Goal: Information Seeking & Learning: Understand process/instructions

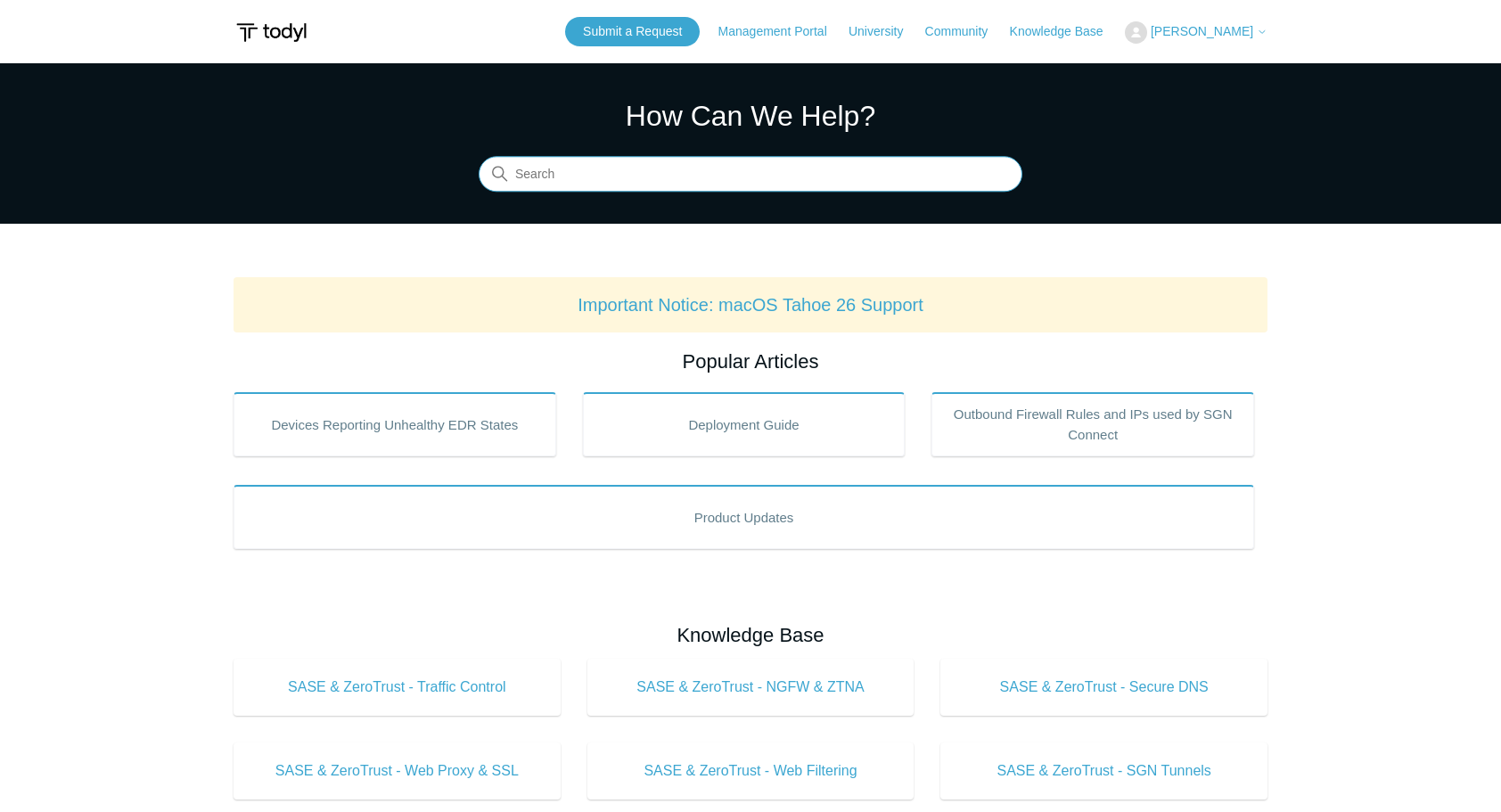
click at [663, 163] on input "Search" at bounding box center [750, 175] width 544 height 36
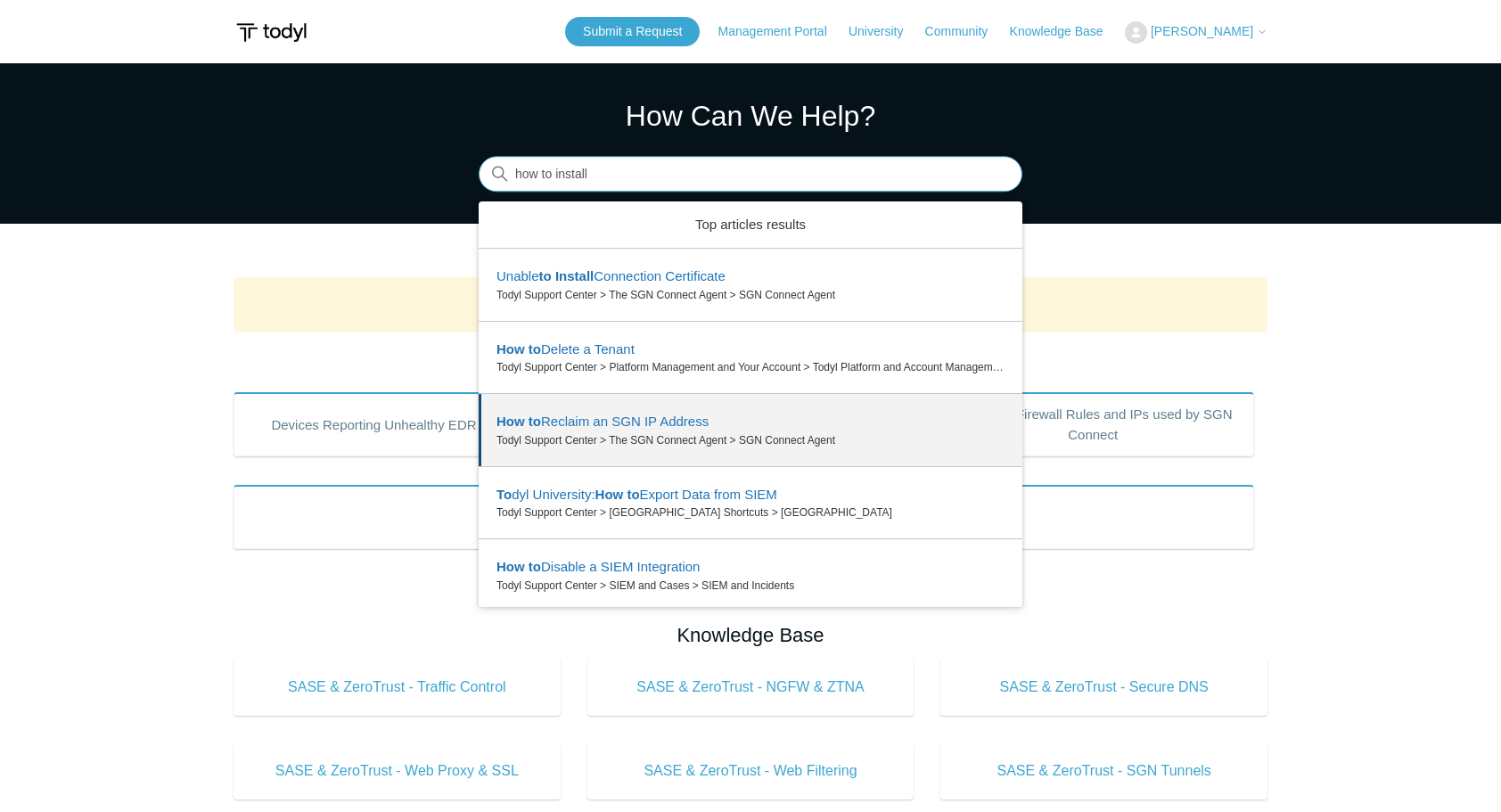
type input "how to install"
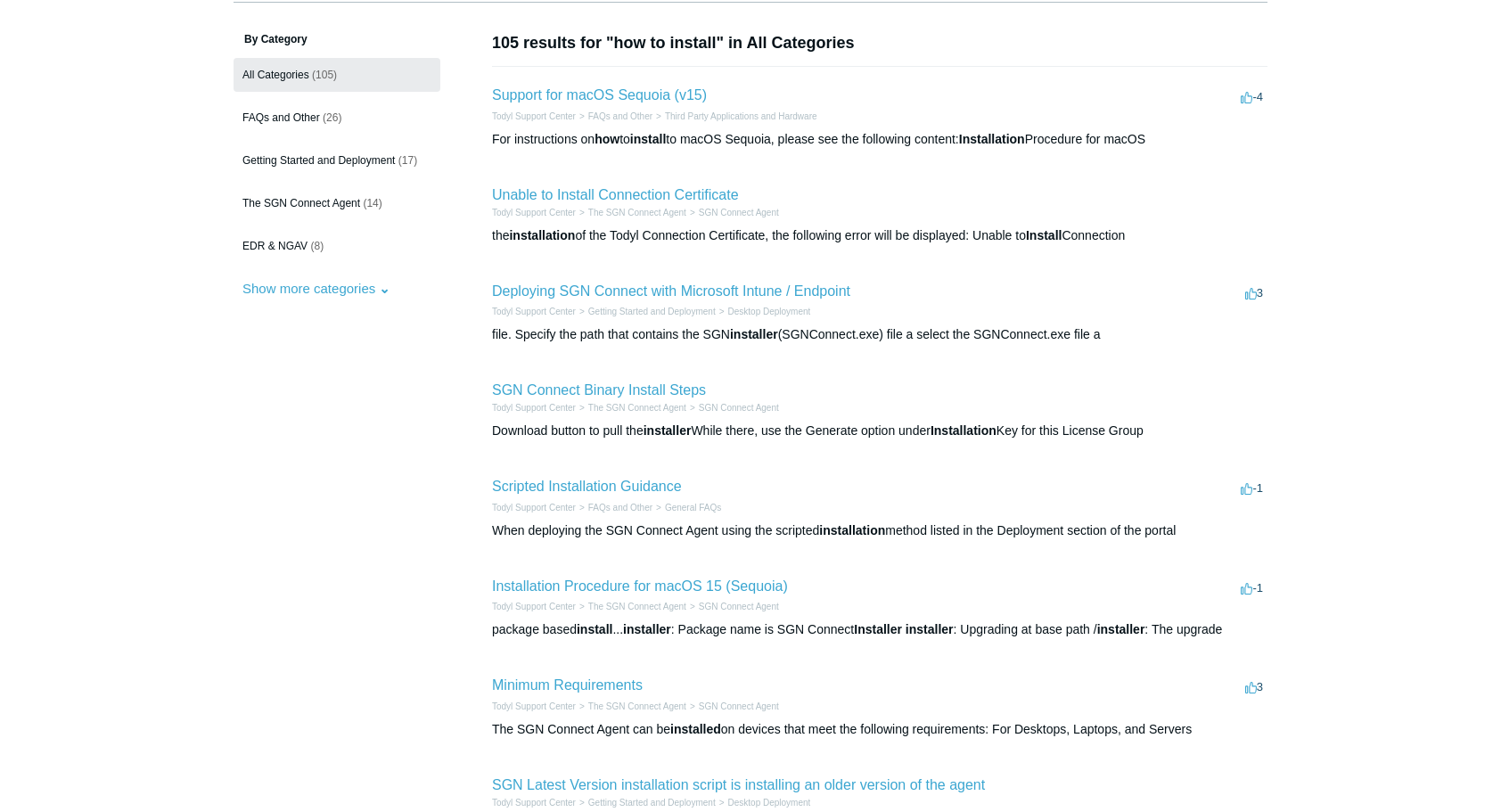
scroll to position [178, 0]
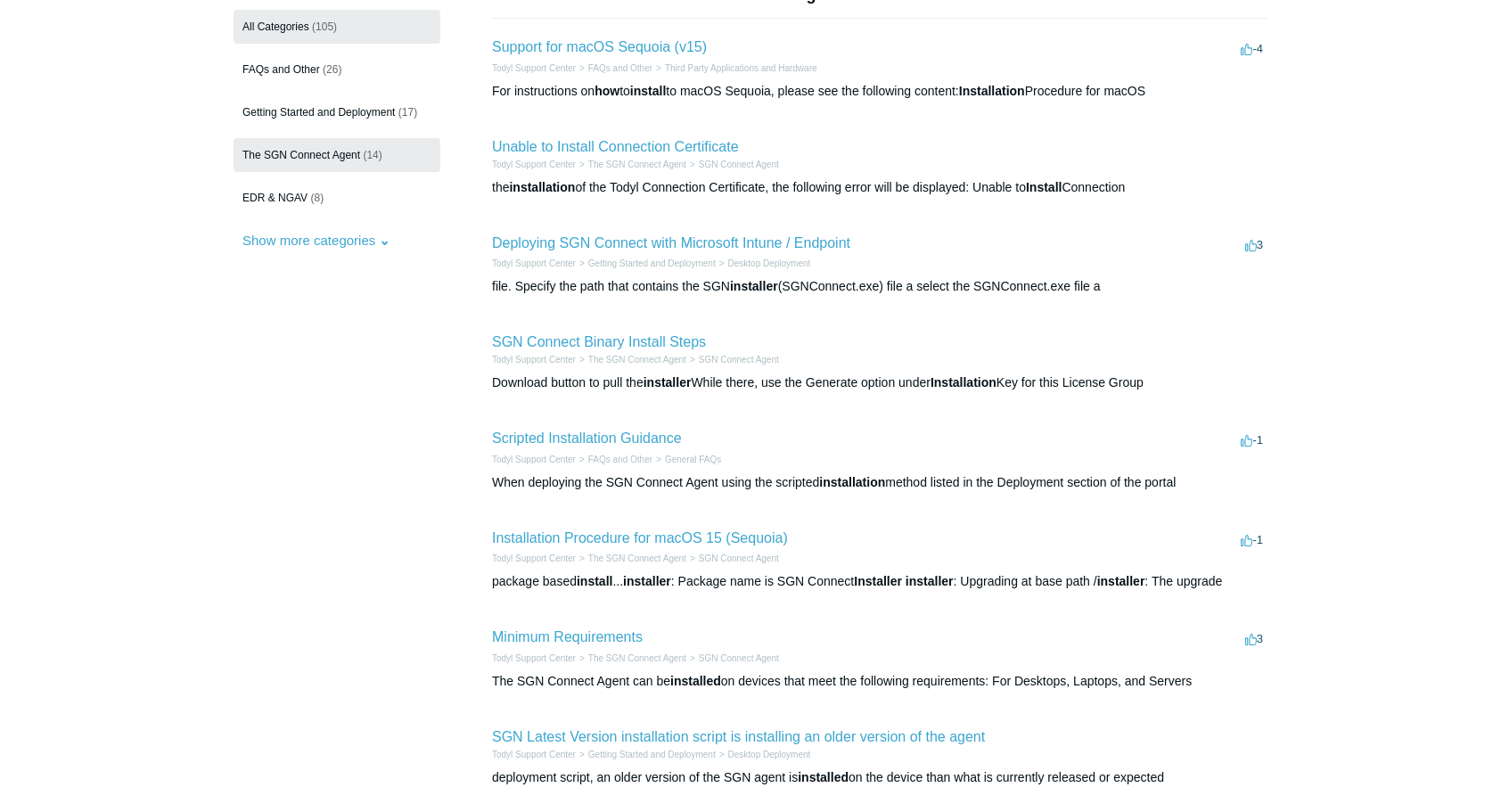
click at [355, 149] on span "The SGN Connect Agent" at bounding box center [301, 154] width 118 height 13
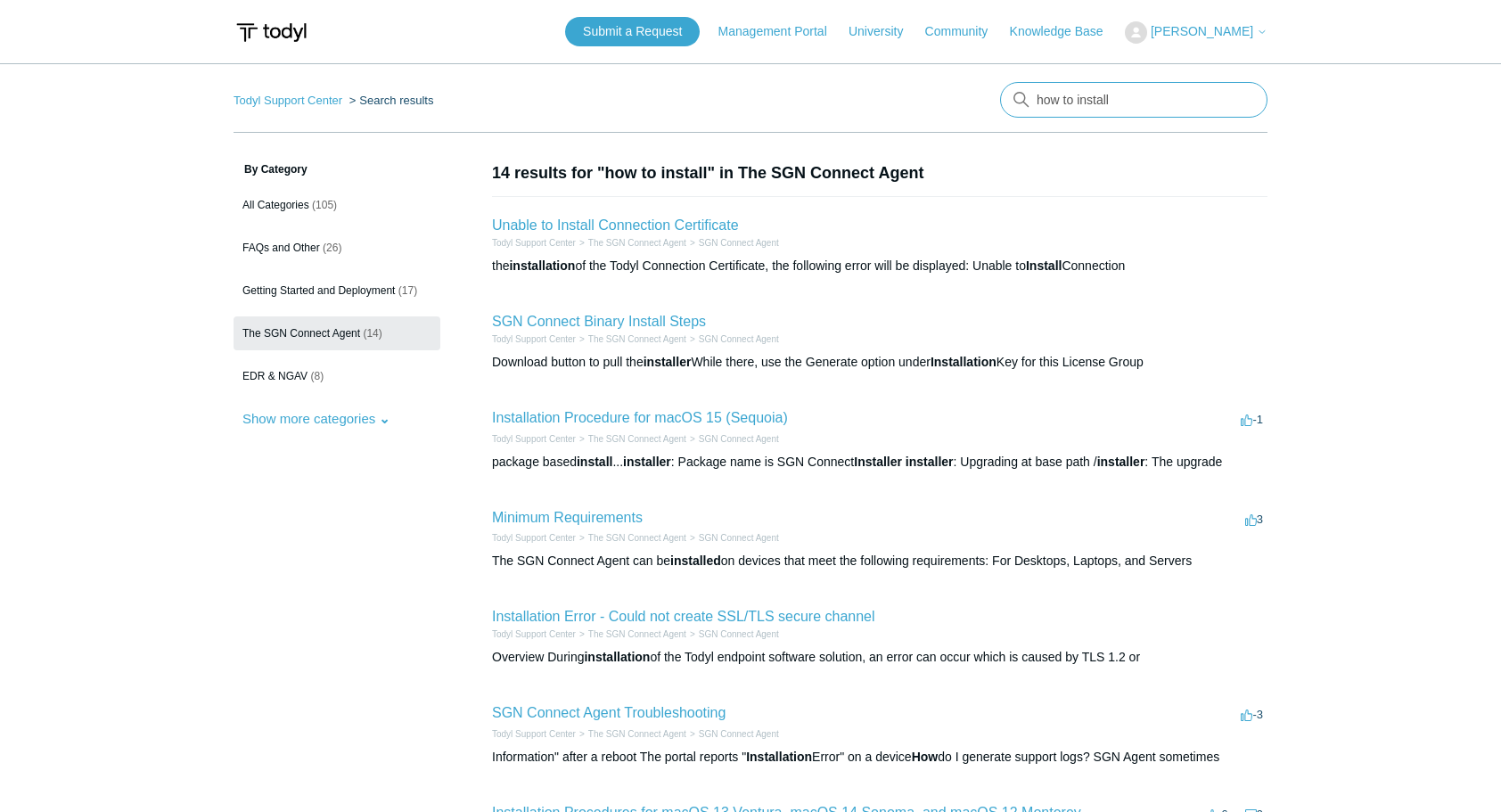
click at [1127, 105] on input "how to install" at bounding box center [1133, 99] width 267 height 36
drag, startPoint x: 1124, startPoint y: 98, endPoint x: 1011, endPoint y: 108, distance: 113.4
click at [1005, 109] on input "how to install" at bounding box center [1133, 99] width 267 height 36
type input "where is the SGN Connect agent installer"
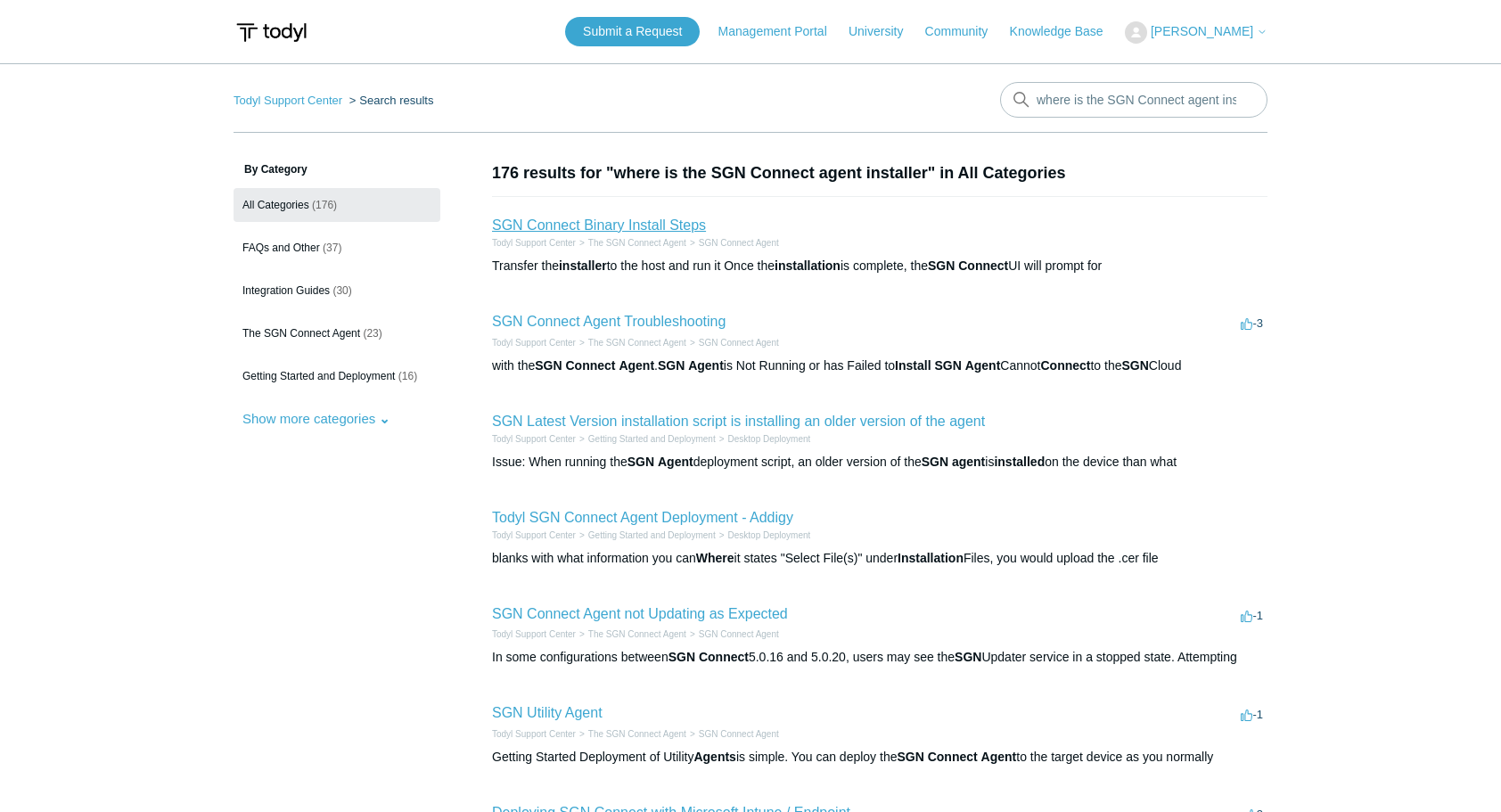
click at [631, 224] on link "SGN Connect Binary Install Steps" at bounding box center [599, 225] width 214 height 15
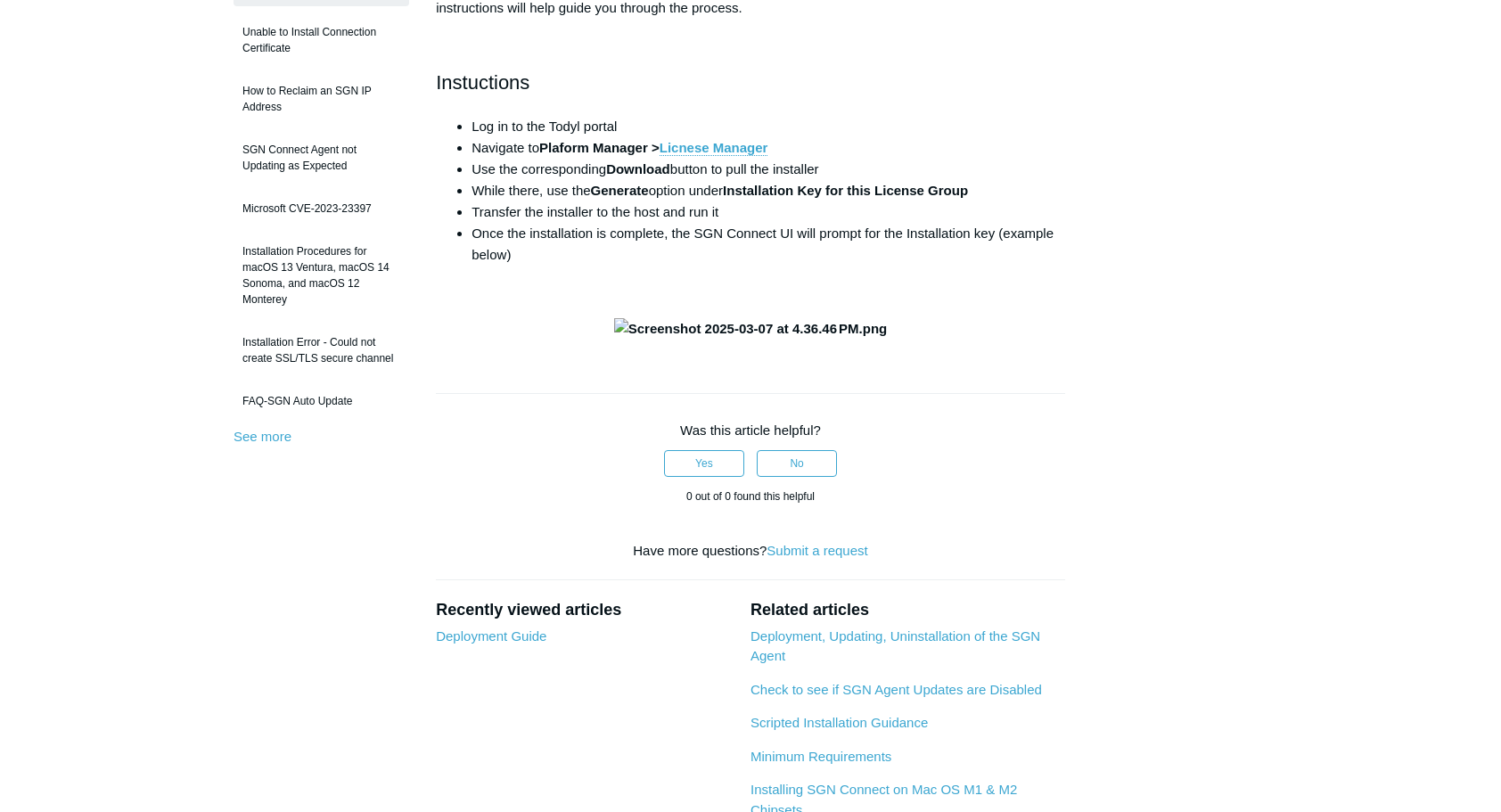
scroll to position [357, 0]
